Goal: Find specific page/section: Find specific page/section

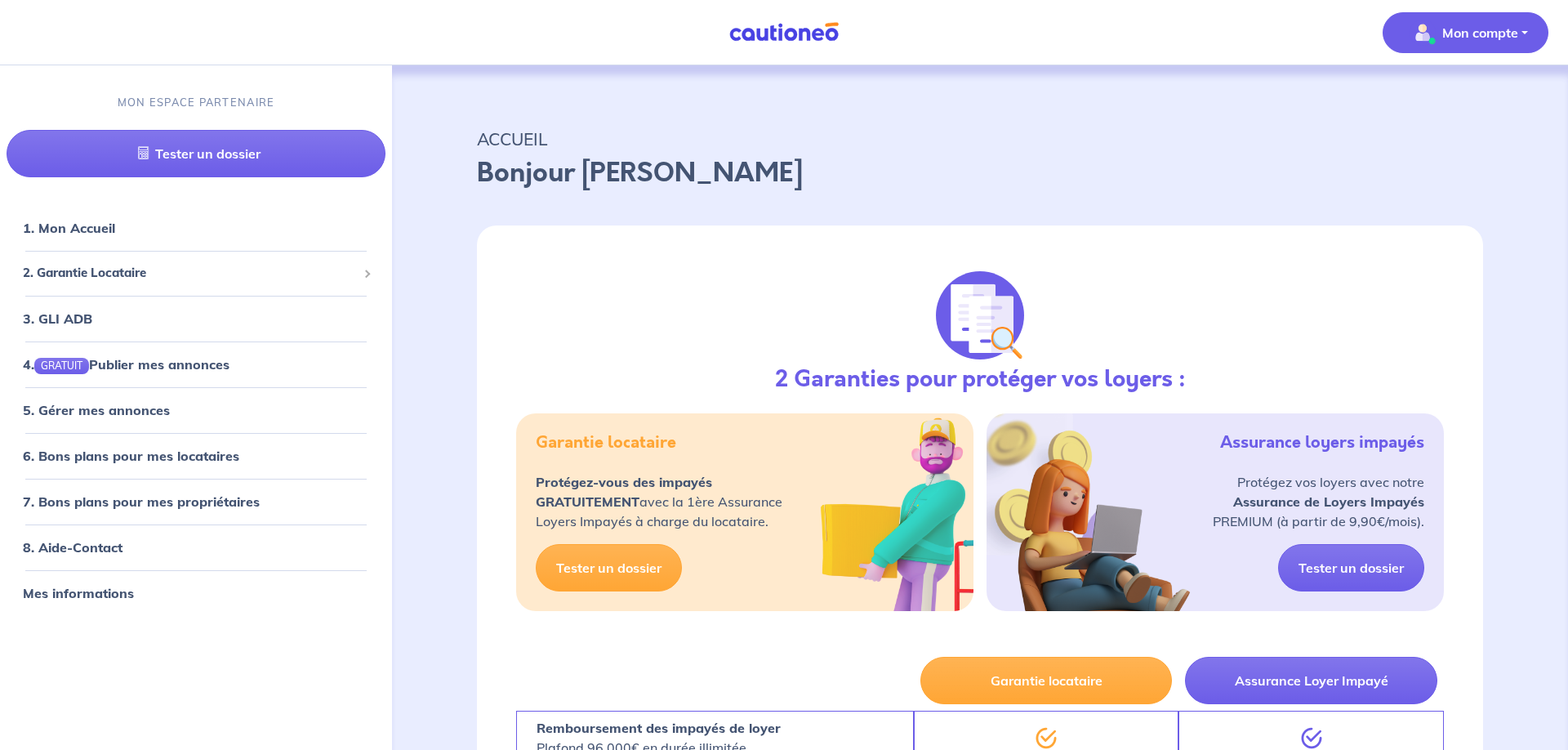
click at [1466, 20] on span "Mon compte" at bounding box center [1461, 32] width 116 height 26
click at [1164, 151] on p "ACCUEIL" at bounding box center [981, 139] width 1007 height 30
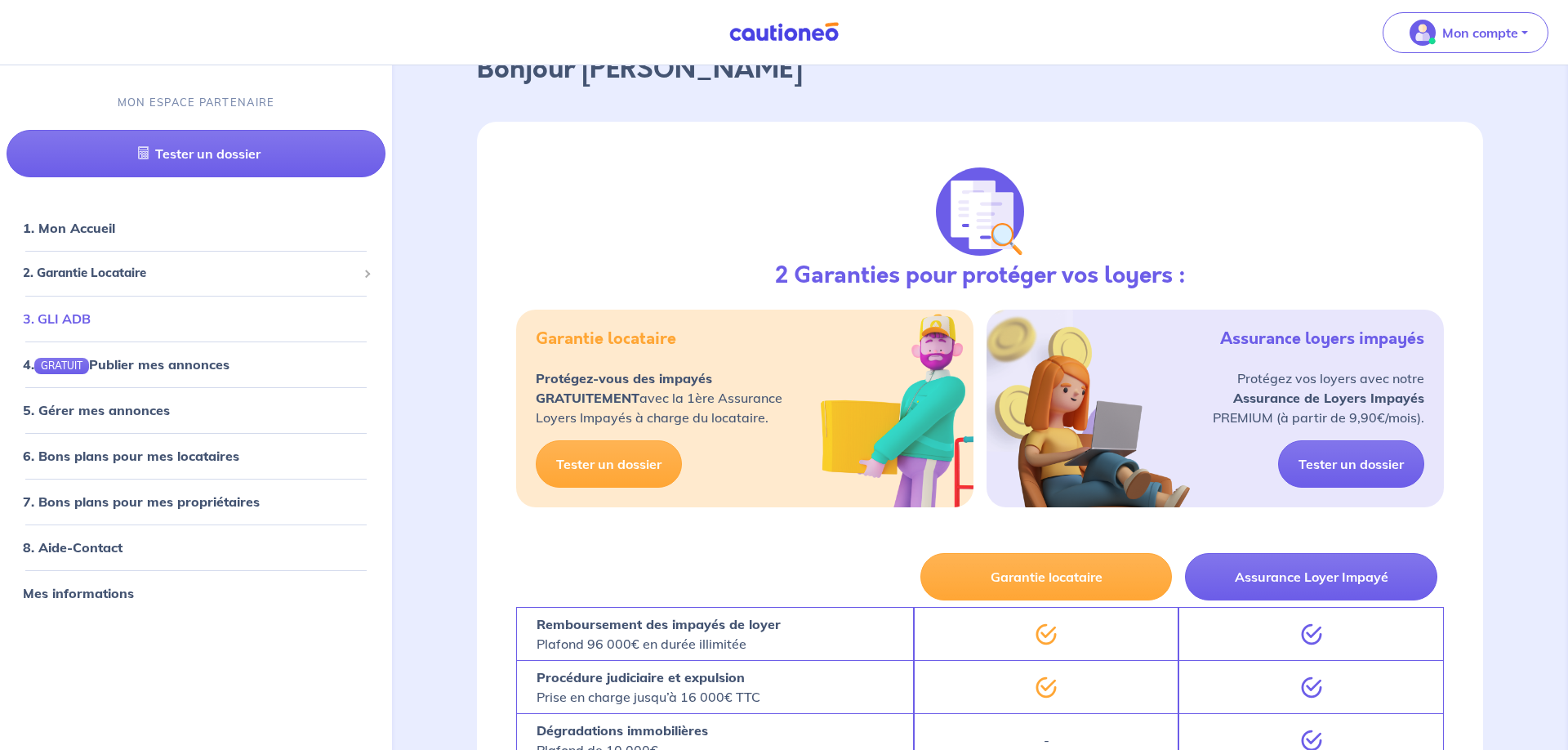
scroll to position [83, 0]
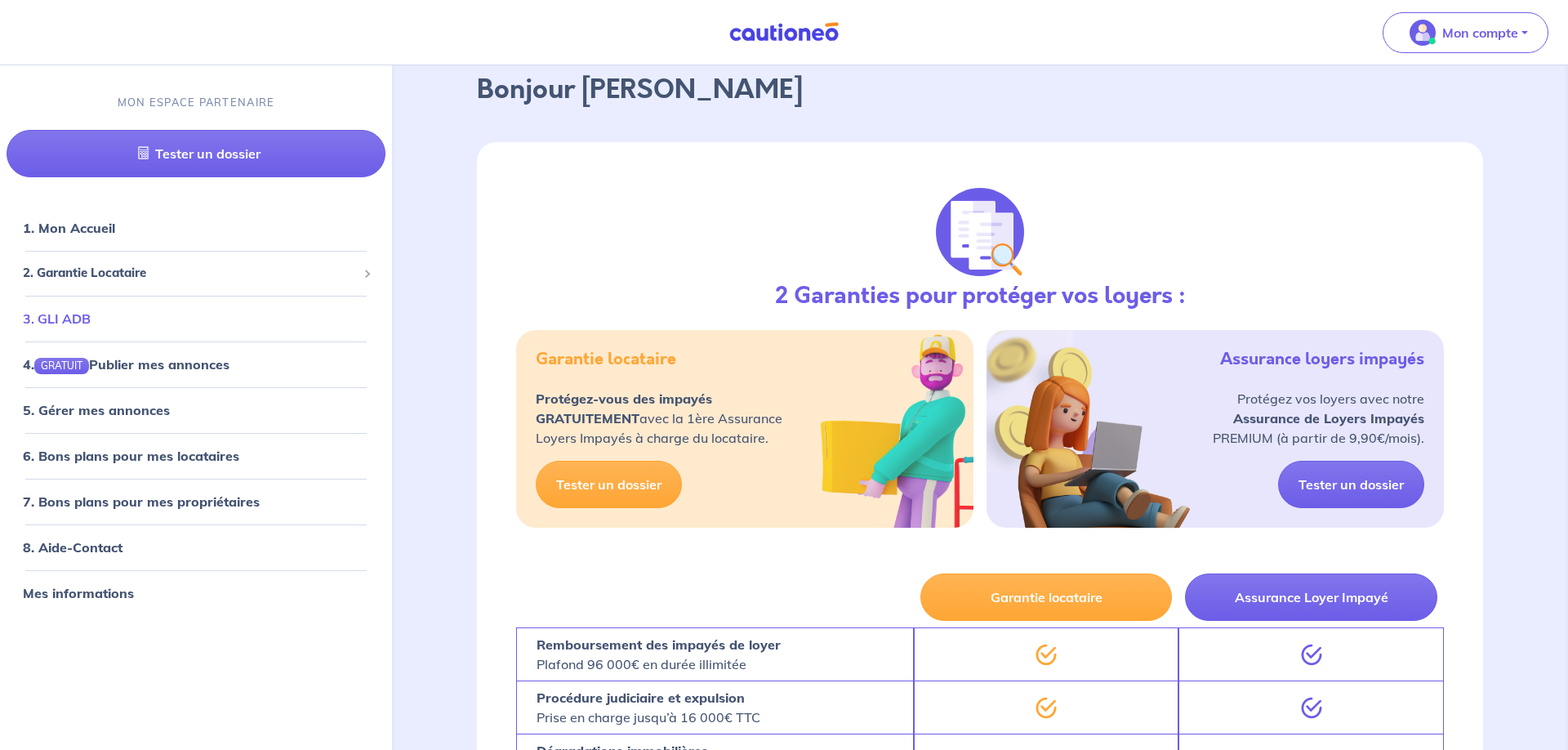
click at [90, 321] on link "3. GLI ADB" at bounding box center [57, 318] width 68 height 16
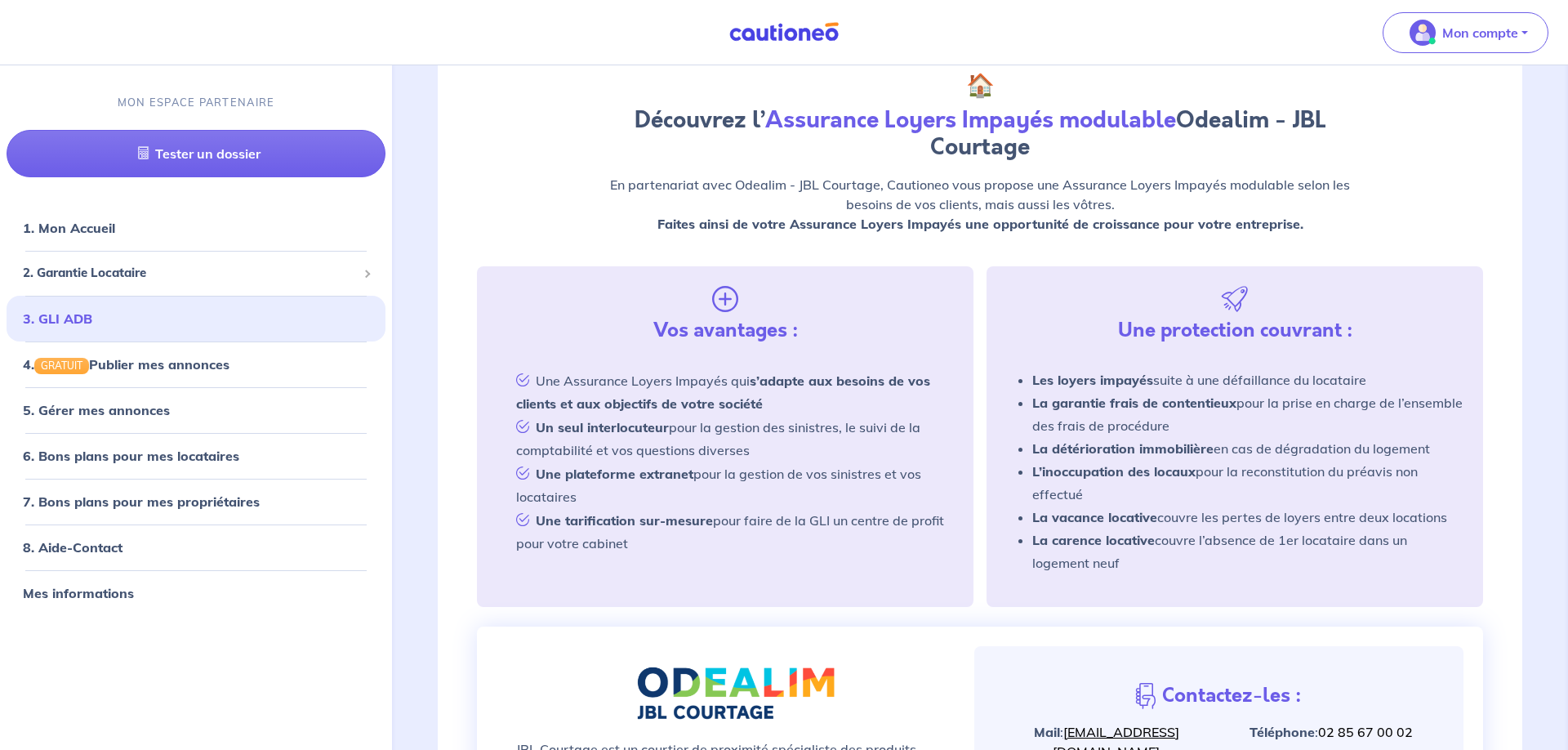
scroll to position [167, 0]
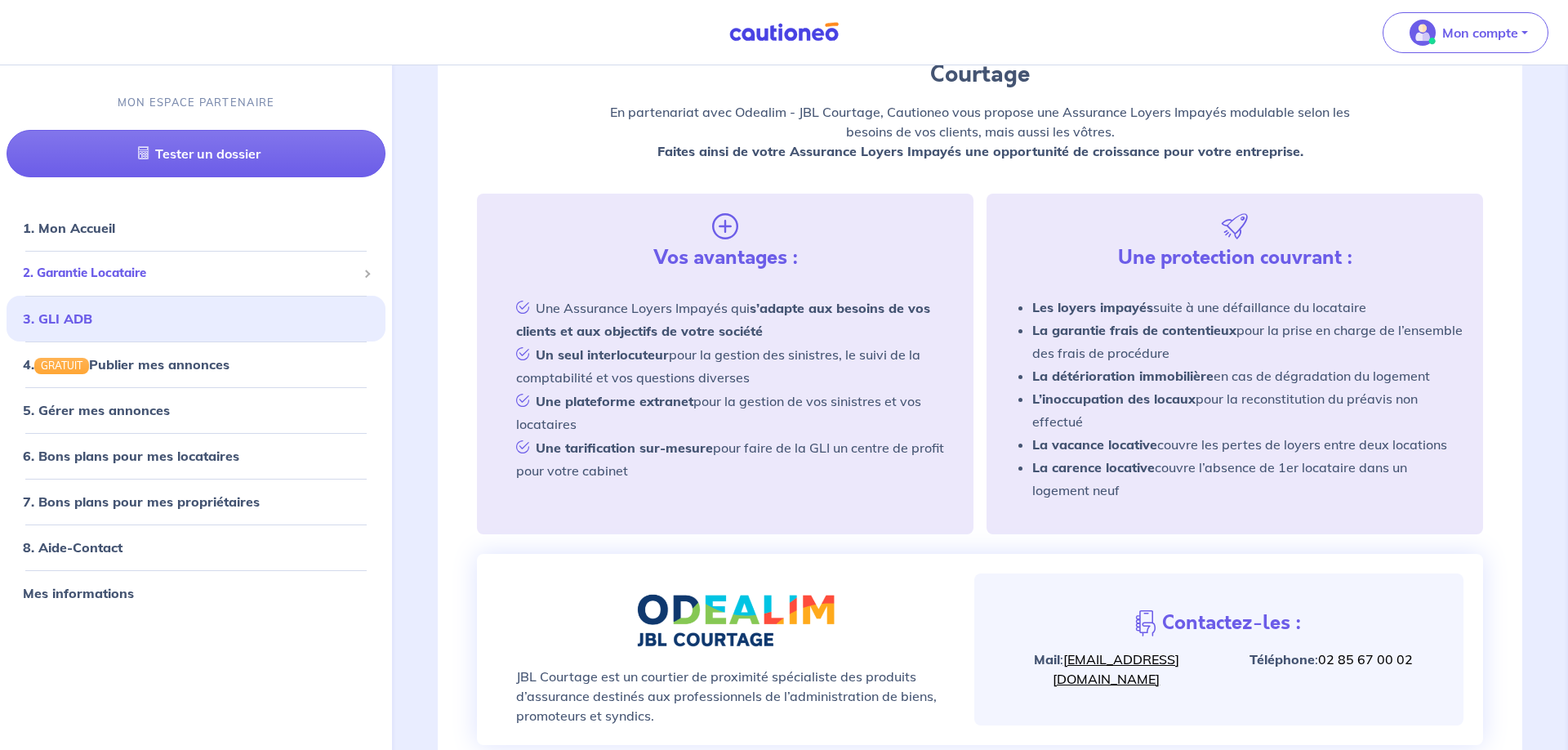
click at [182, 280] on span "2. Garantie Locataire" at bounding box center [190, 273] width 334 height 19
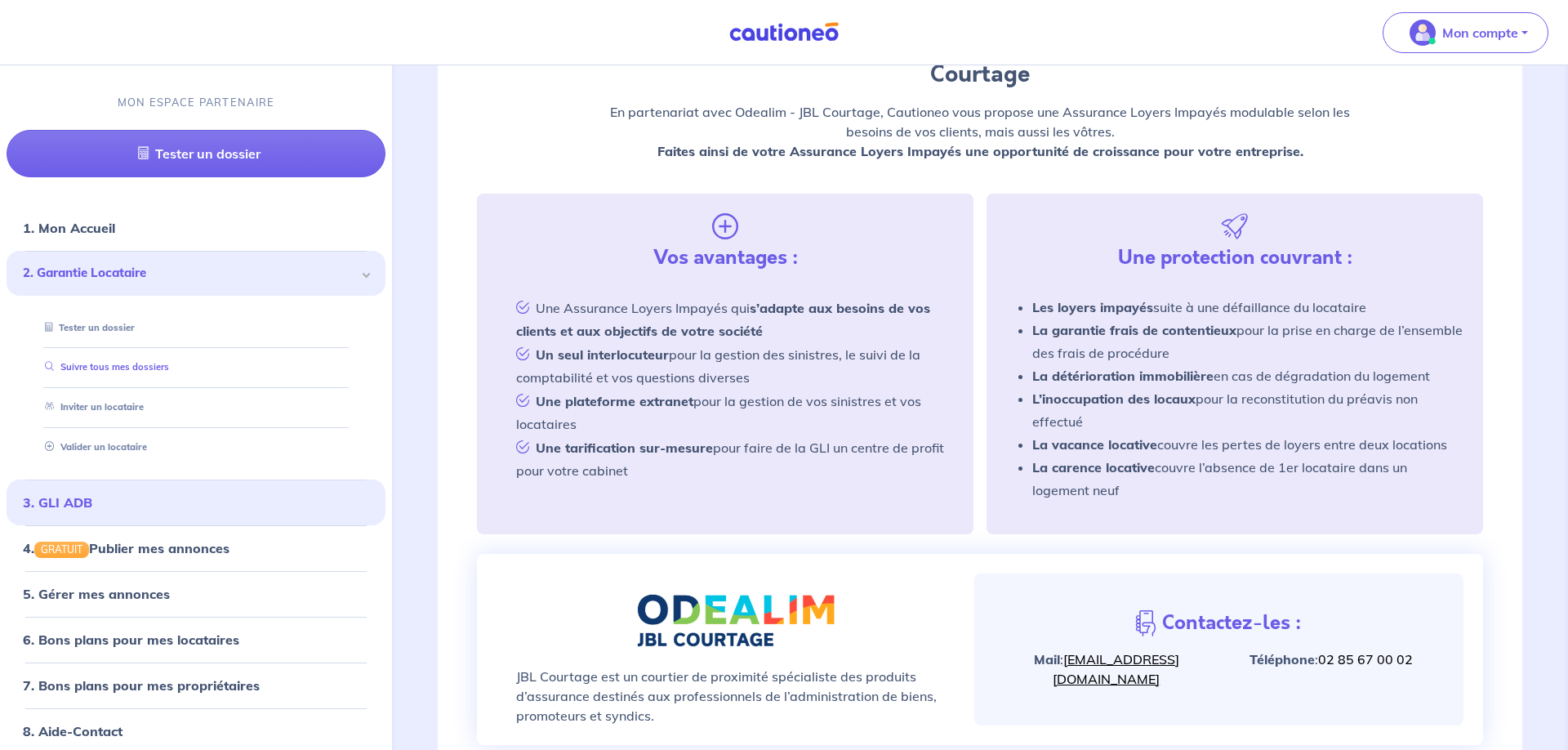
click at [148, 361] on link "Suivre tous mes dossiers" at bounding box center [104, 366] width 131 height 12
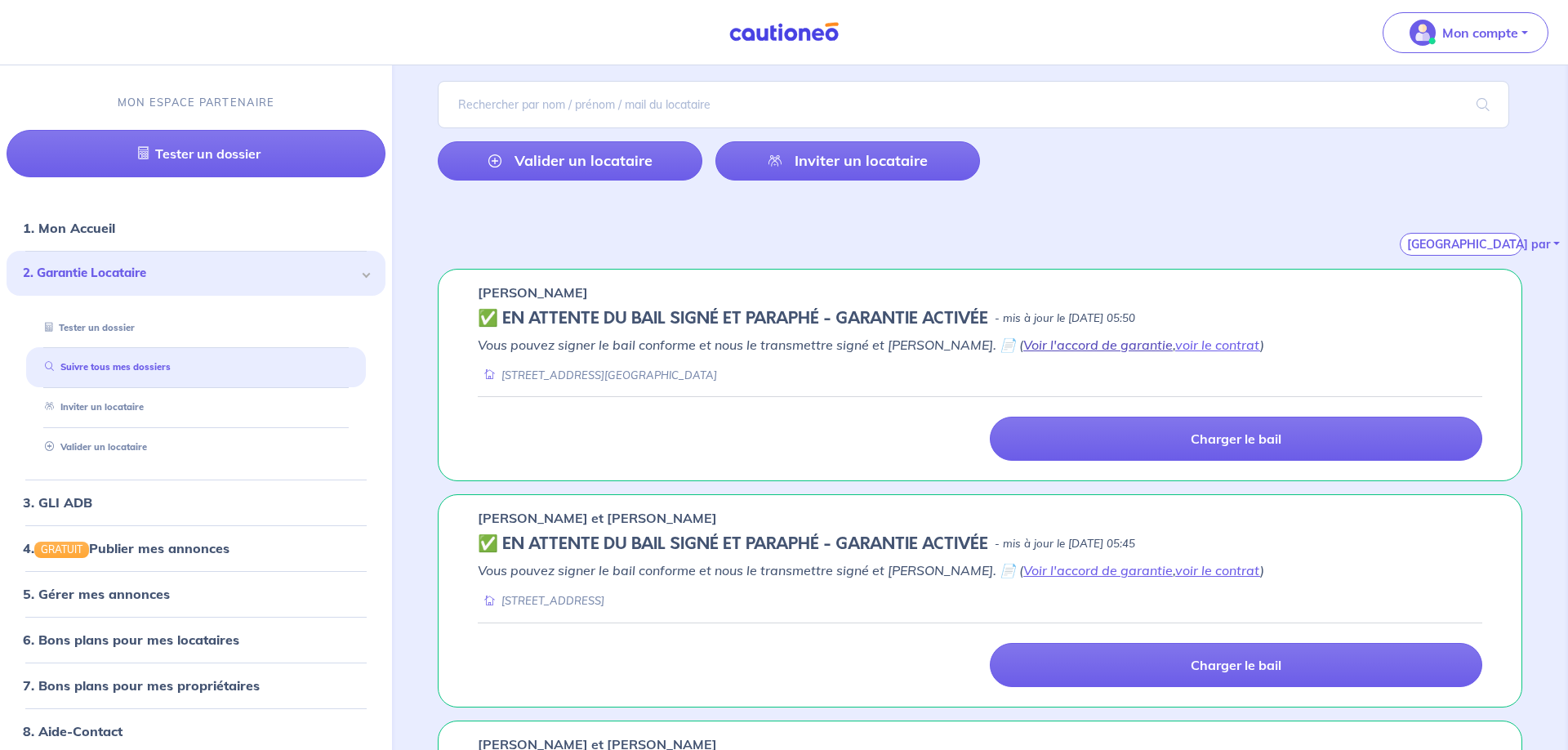
scroll to position [167, 0]
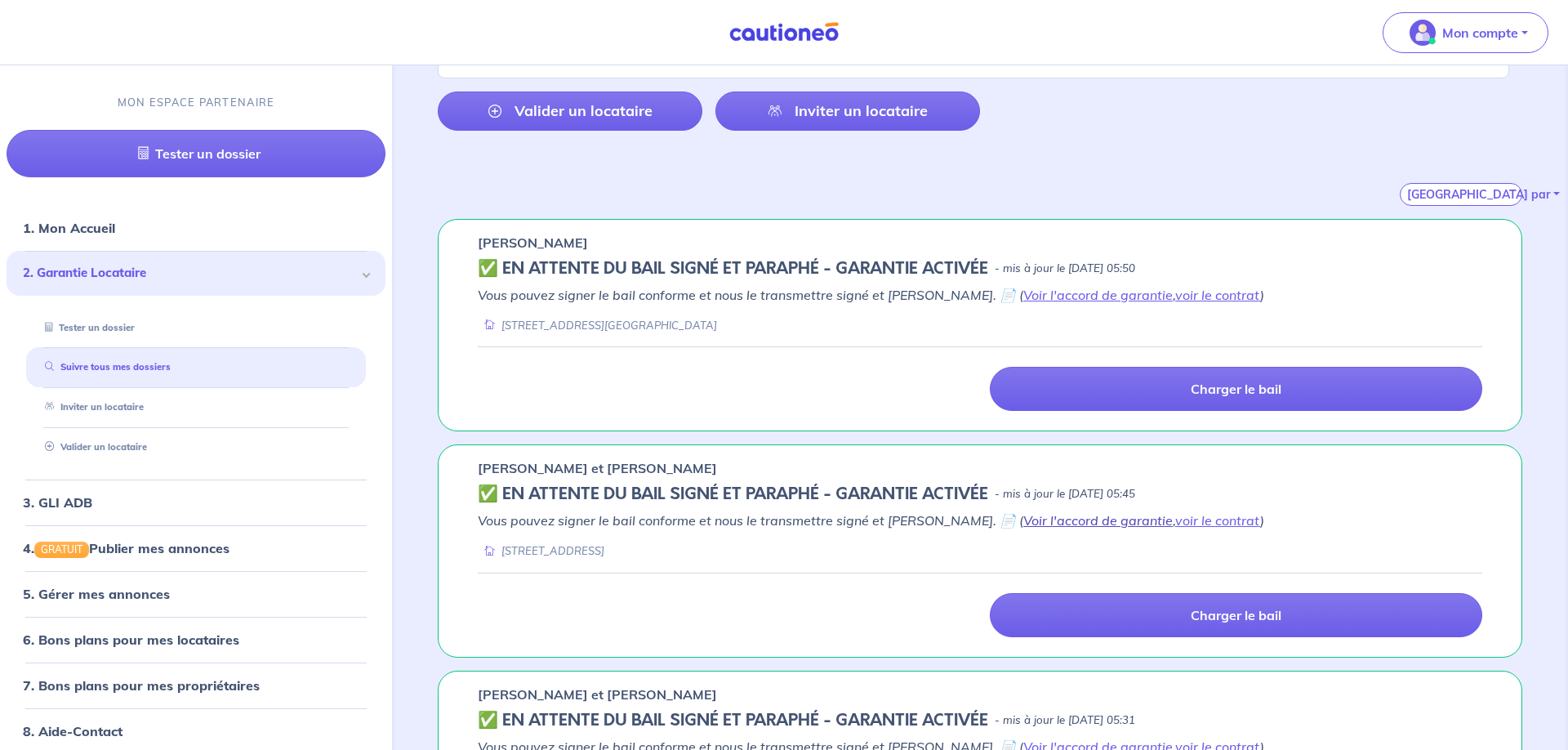
click at [1032, 522] on link "Voir l'accord de garantie" at bounding box center [1098, 521] width 150 height 16
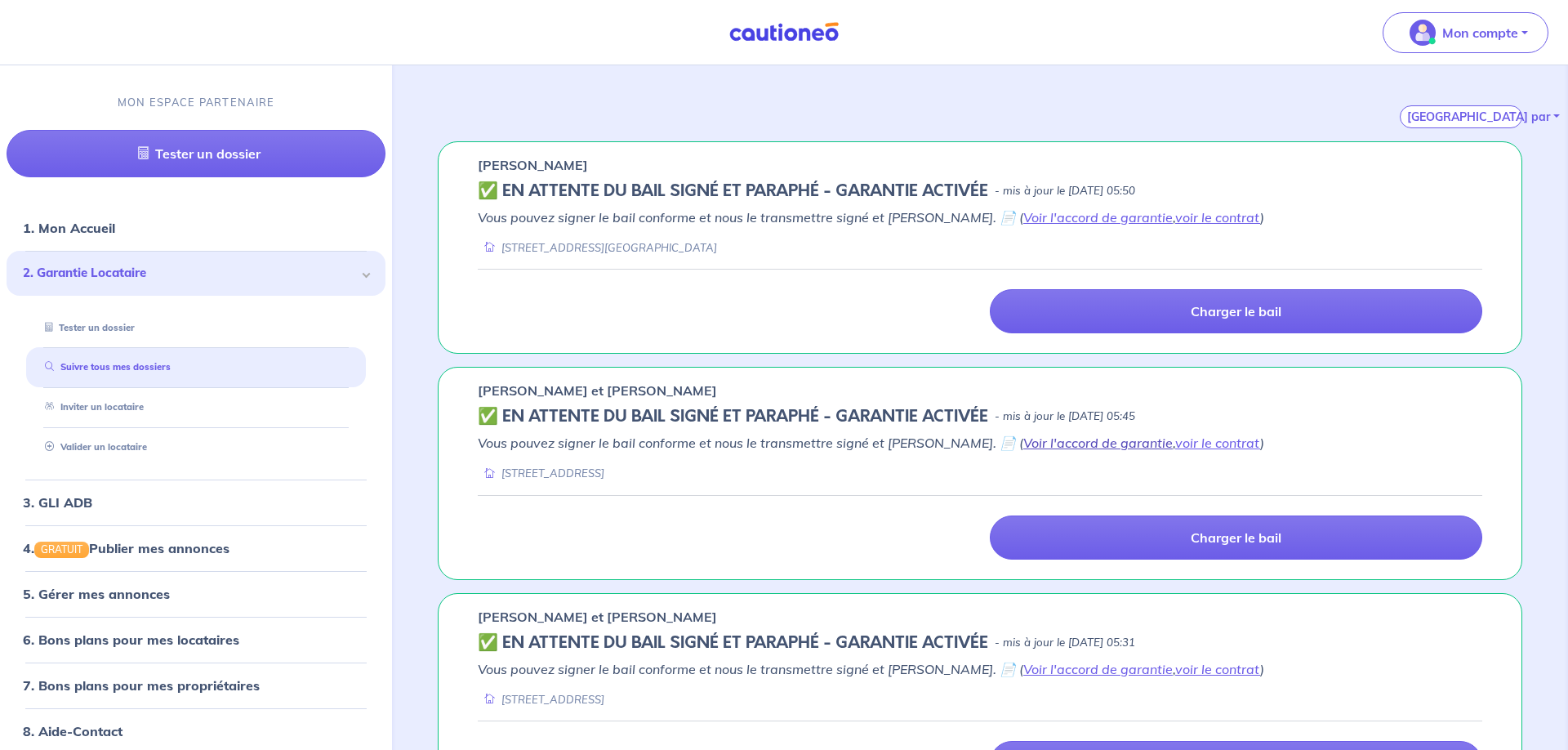
scroll to position [250, 0]
